Goal: Information Seeking & Learning: Learn about a topic

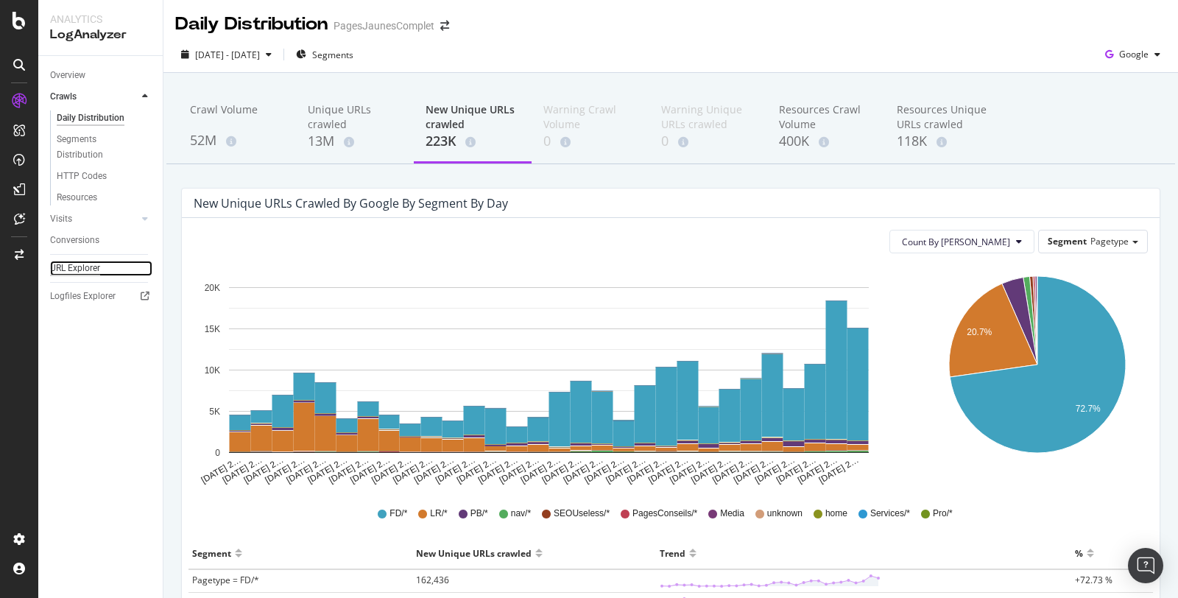
click at [86, 261] on div "URL Explorer" at bounding box center [75, 268] width 50 height 15
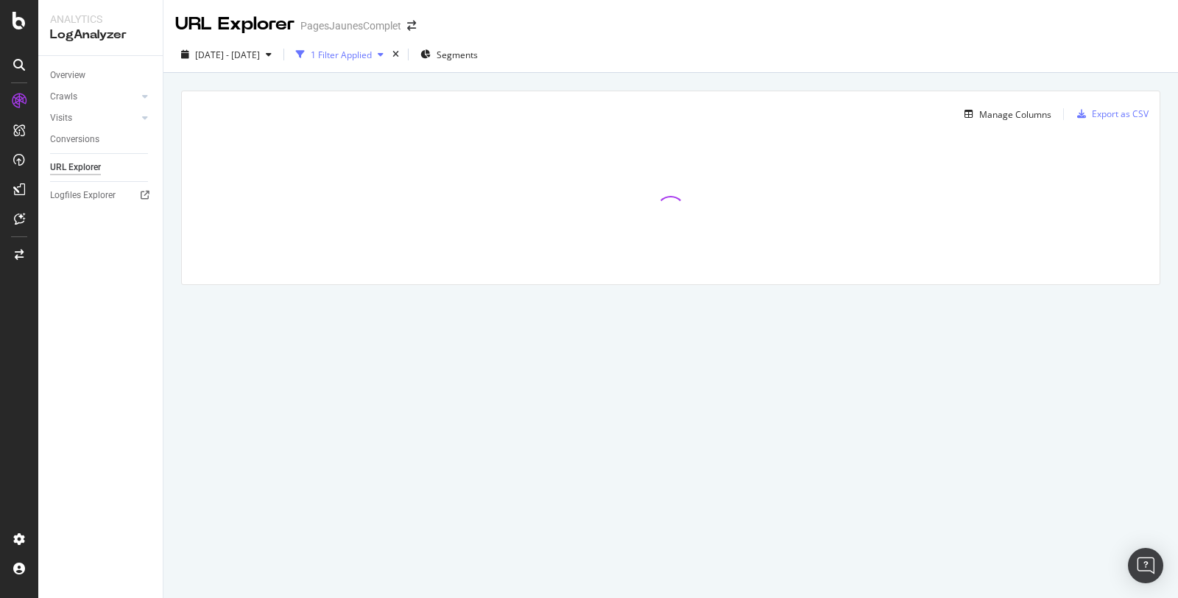
click at [372, 60] on div "1 Filter Applied" at bounding box center [341, 55] width 61 height 13
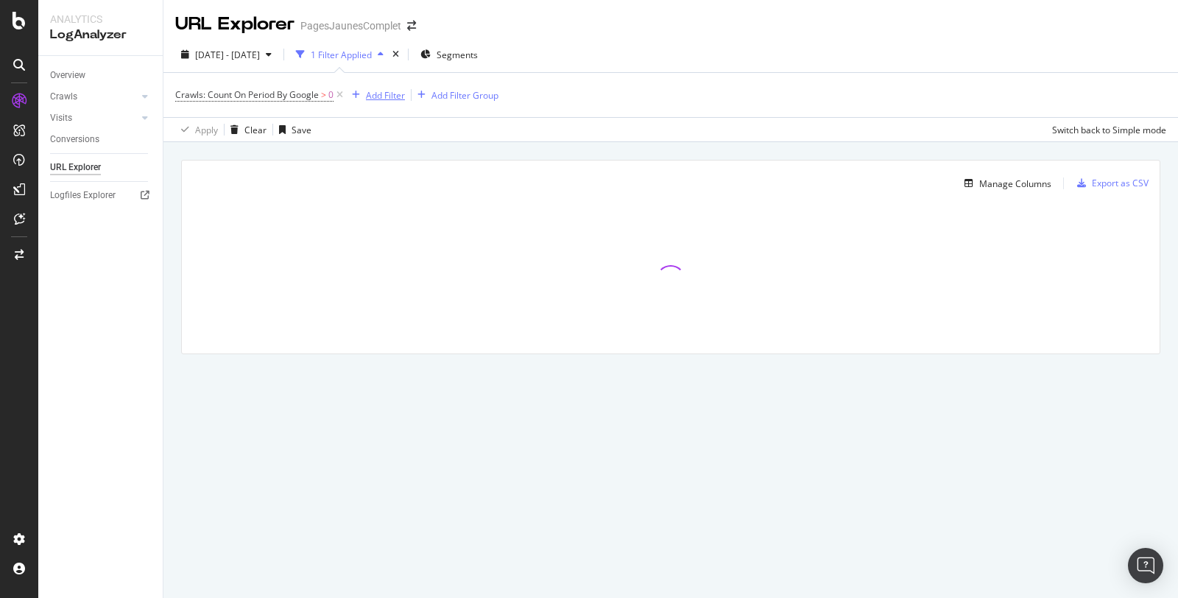
click at [391, 97] on div "Add Filter" at bounding box center [385, 95] width 39 height 13
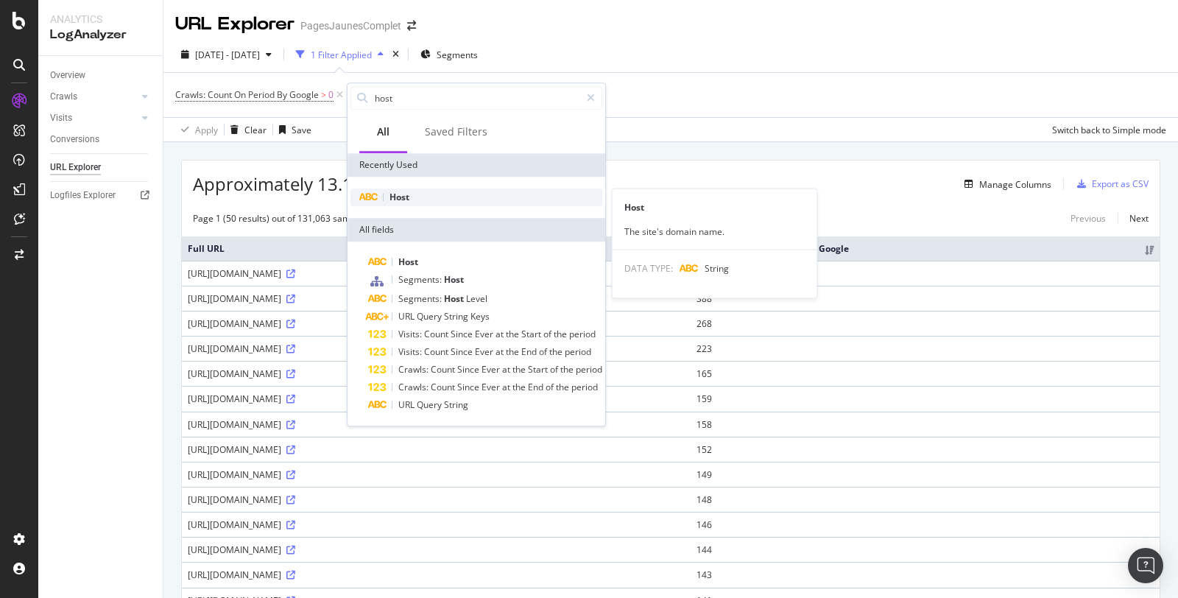
type input "host"
click at [402, 194] on span "Host" at bounding box center [399, 197] width 20 height 13
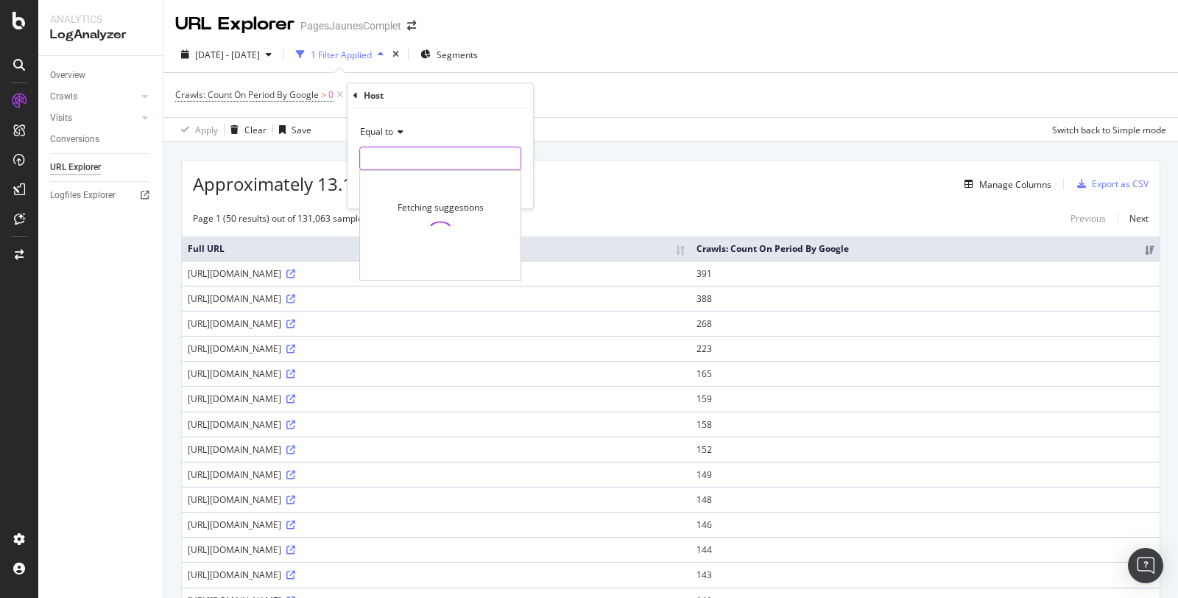
click at [395, 162] on input "text" at bounding box center [440, 159] width 161 height 24
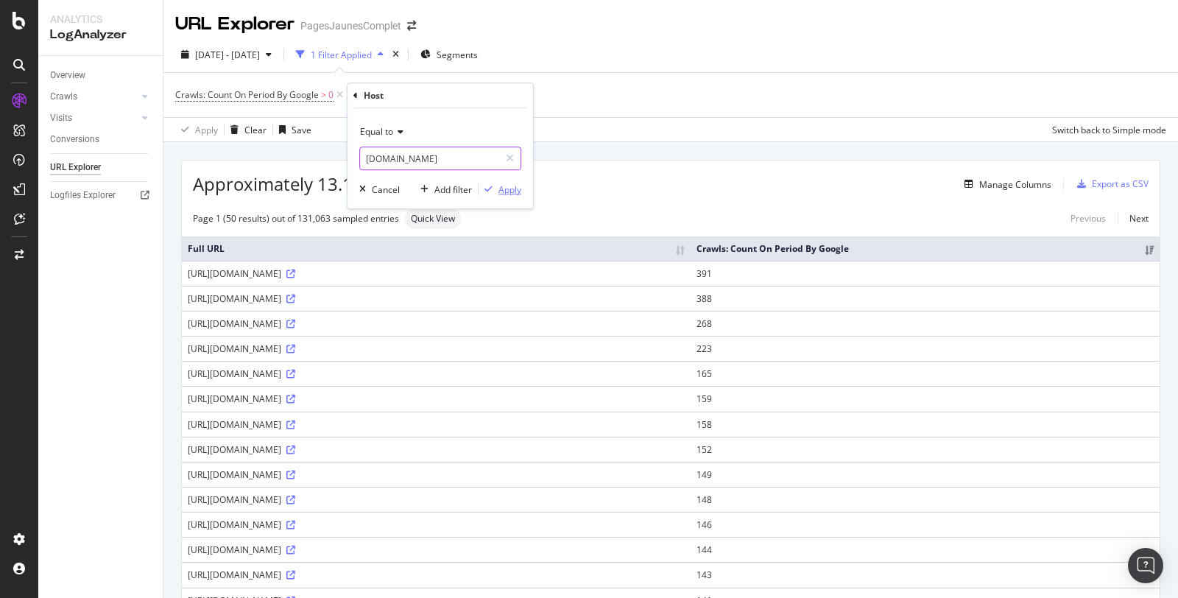
type input "[DOMAIN_NAME]"
click at [507, 188] on div "Apply" at bounding box center [509, 189] width 23 height 13
